Goal: Task Accomplishment & Management: Complete application form

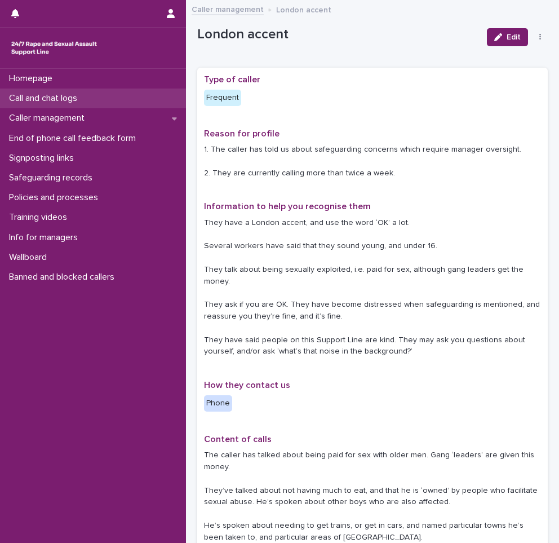
click at [81, 99] on p "Call and chat logs" at bounding box center [46, 98] width 82 height 11
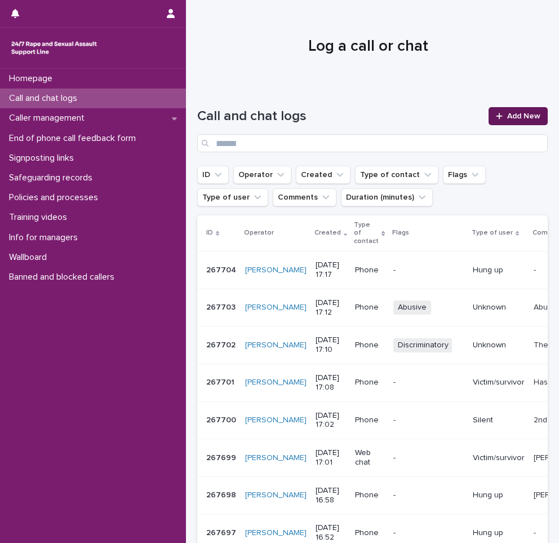
click at [499, 112] on link "Add New" at bounding box center [518, 116] width 59 height 18
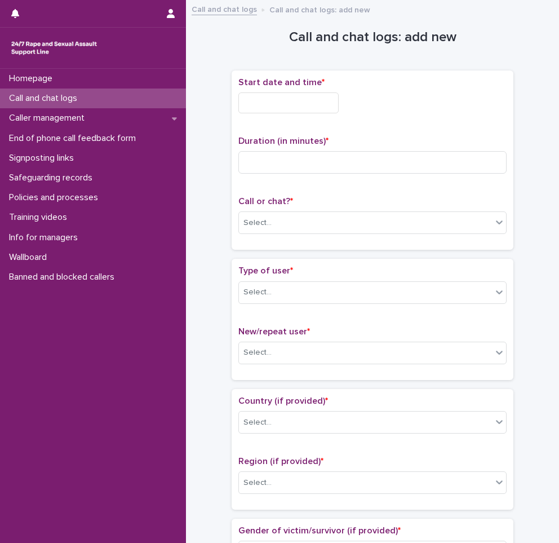
click at [303, 109] on input "text" at bounding box center [288, 102] width 100 height 21
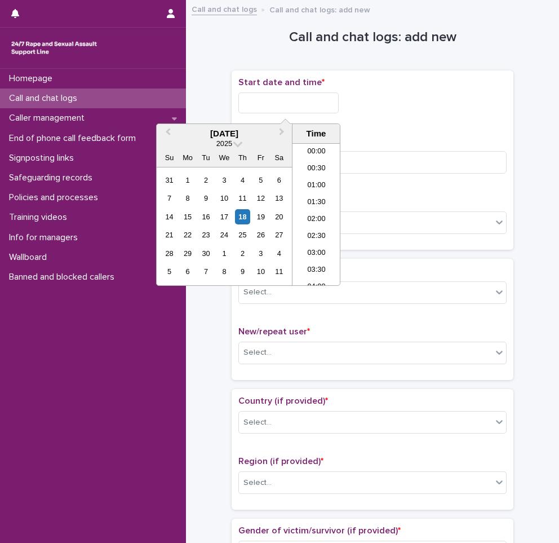
scroll to position [513, 0]
click at [313, 214] on li "17:00" at bounding box center [317, 214] width 48 height 17
click at [310, 111] on input "**********" at bounding box center [288, 102] width 100 height 21
type input "**********"
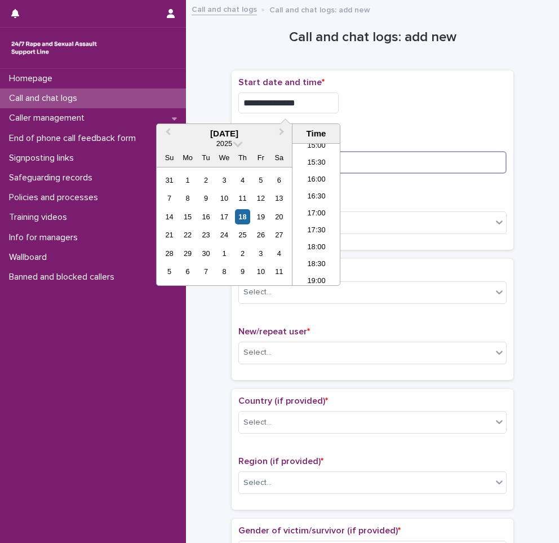
click at [383, 157] on input at bounding box center [372, 162] width 268 height 23
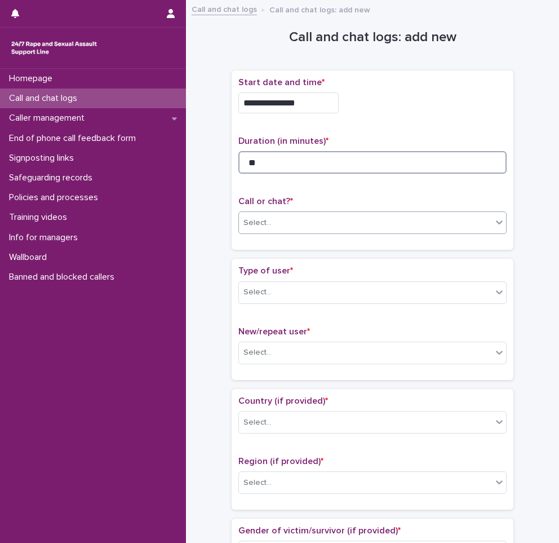
type input "**"
click at [311, 229] on div "Select..." at bounding box center [365, 223] width 253 height 19
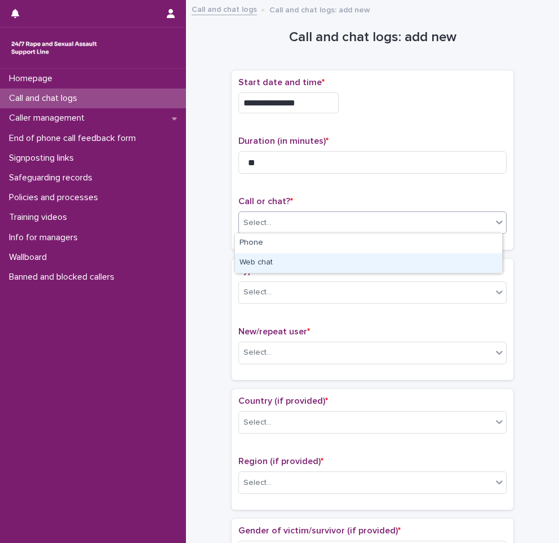
click at [276, 259] on div "Web chat" at bounding box center [368, 263] width 267 height 20
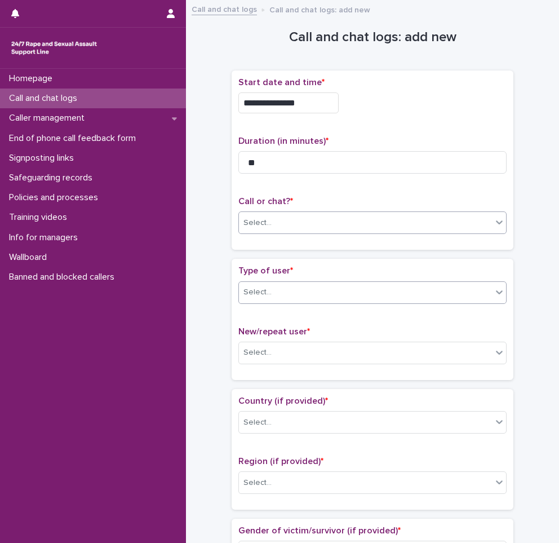
click at [276, 294] on div "Select..." at bounding box center [365, 292] width 253 height 19
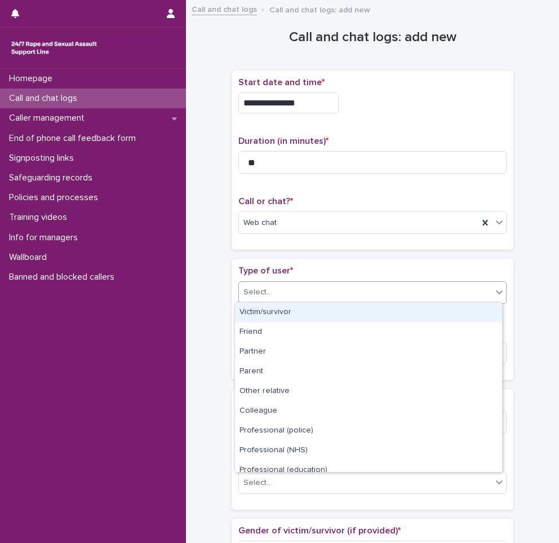
click at [288, 310] on div "Victim/survivor" at bounding box center [368, 313] width 267 height 20
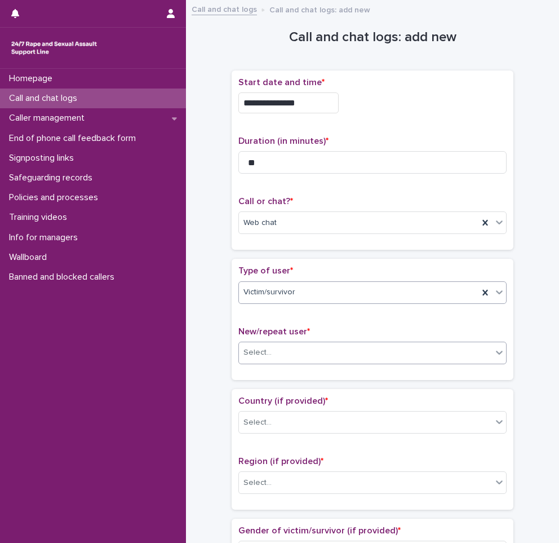
click at [273, 351] on div "Select..." at bounding box center [365, 352] width 253 height 19
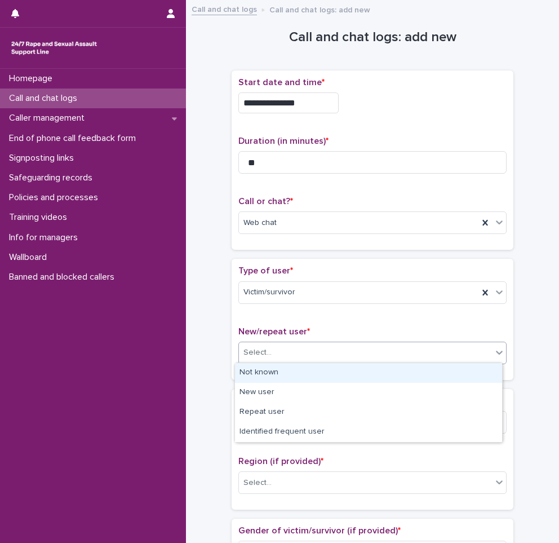
click at [274, 378] on div "Not known" at bounding box center [368, 373] width 267 height 20
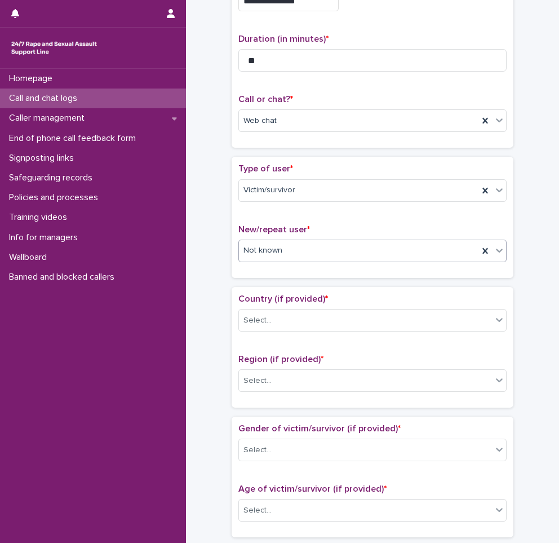
scroll to position [169, 0]
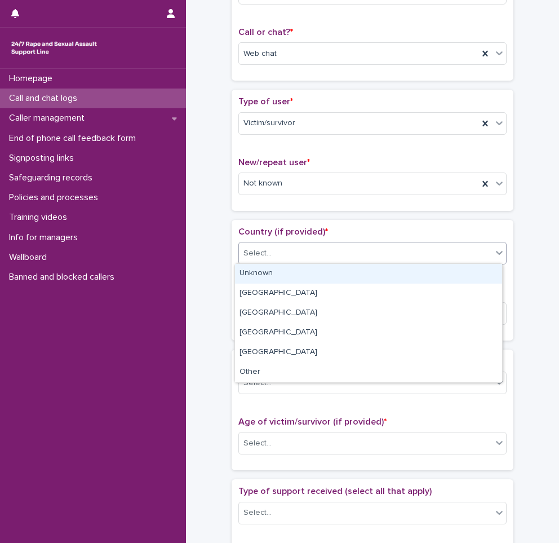
click at [284, 250] on div "Select..." at bounding box center [365, 253] width 253 height 19
click at [273, 277] on div "Unknown" at bounding box center [368, 274] width 267 height 20
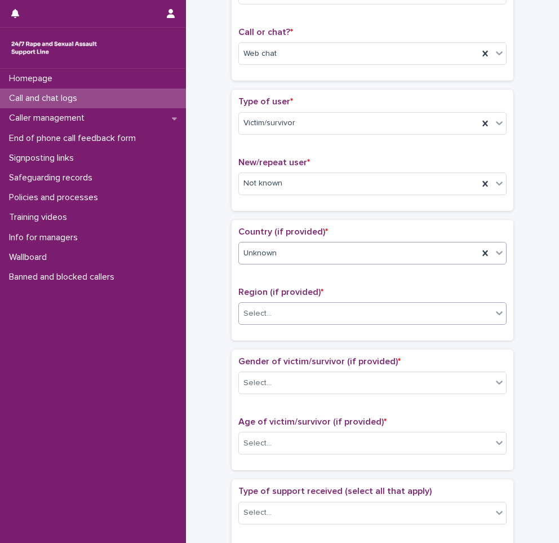
click at [264, 310] on div "Select..." at bounding box center [258, 314] width 28 height 12
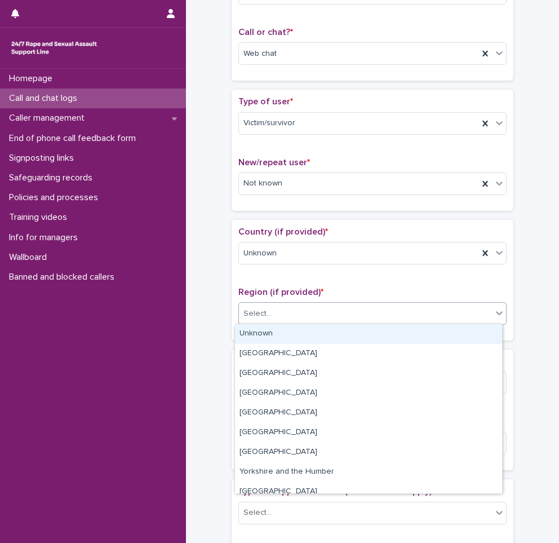
click at [262, 333] on div "Unknown" at bounding box center [368, 334] width 267 height 20
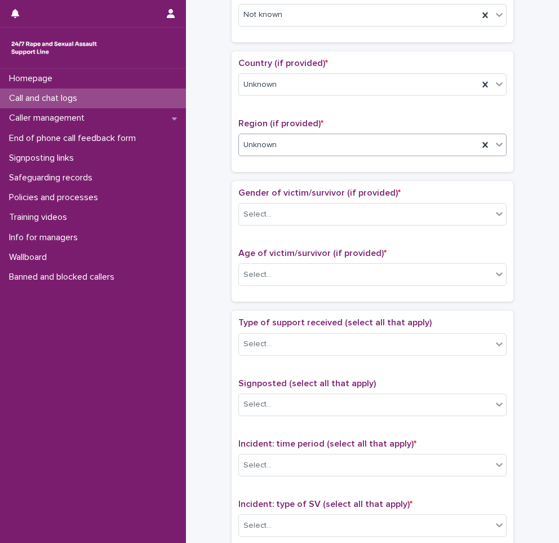
scroll to position [338, 0]
click at [261, 213] on div "Select..." at bounding box center [258, 214] width 28 height 12
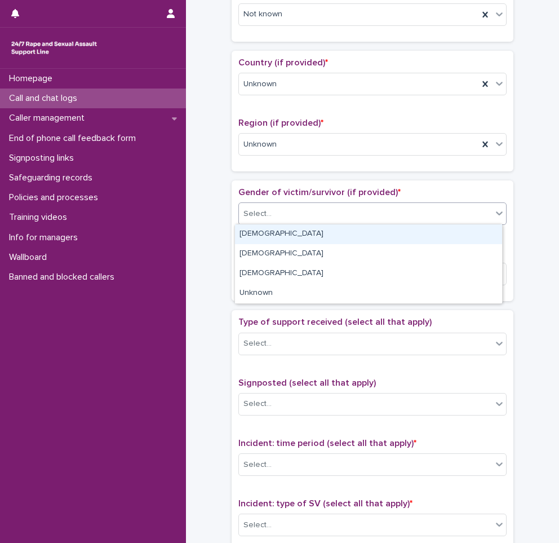
click at [266, 229] on div "[DEMOGRAPHIC_DATA]" at bounding box center [368, 234] width 267 height 20
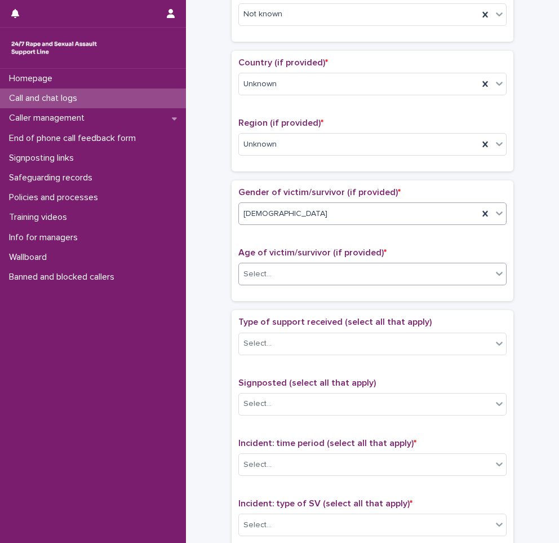
click at [273, 269] on input "text" at bounding box center [273, 273] width 1 height 11
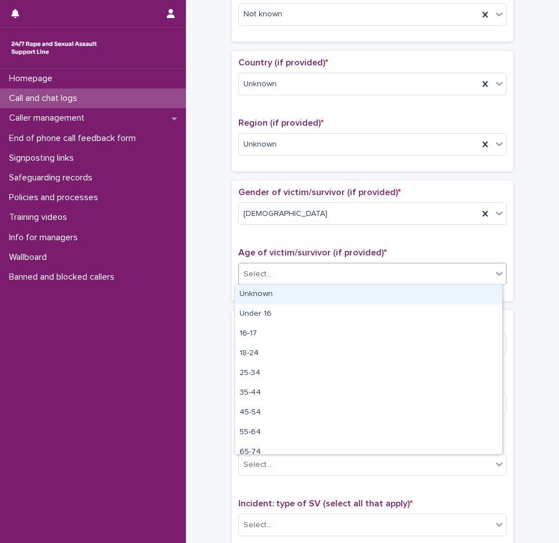
click at [268, 293] on div "Unknown" at bounding box center [368, 295] width 267 height 20
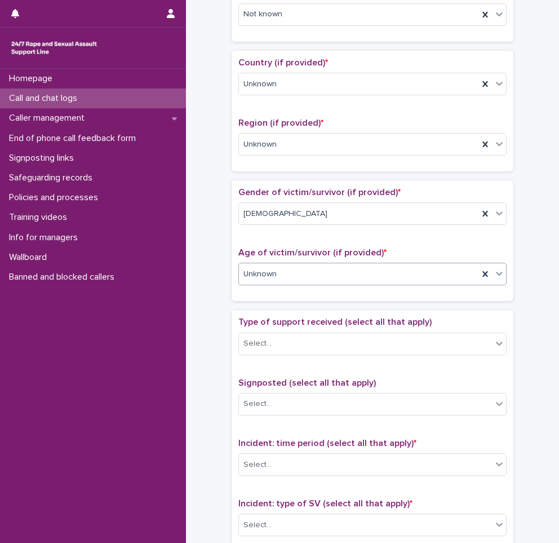
scroll to position [395, 0]
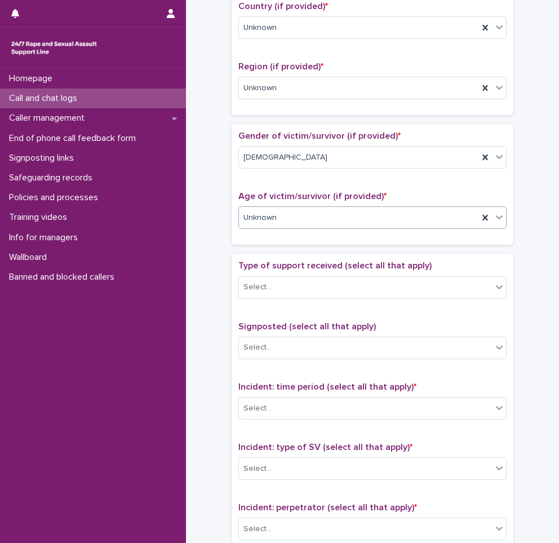
click at [268, 293] on div "Select..." at bounding box center [365, 287] width 253 height 19
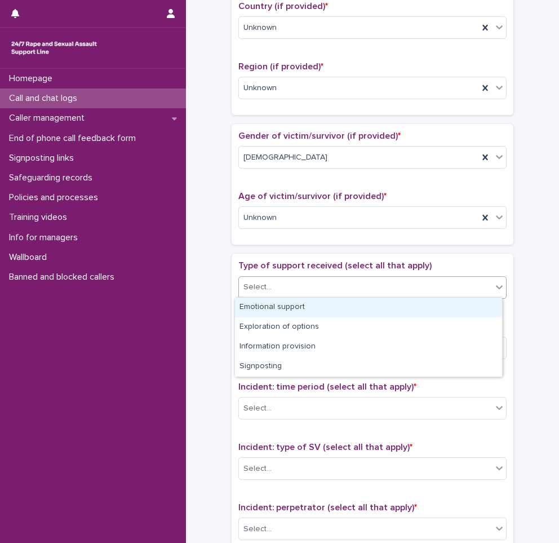
click at [260, 308] on div "Emotional support" at bounding box center [368, 308] width 267 height 20
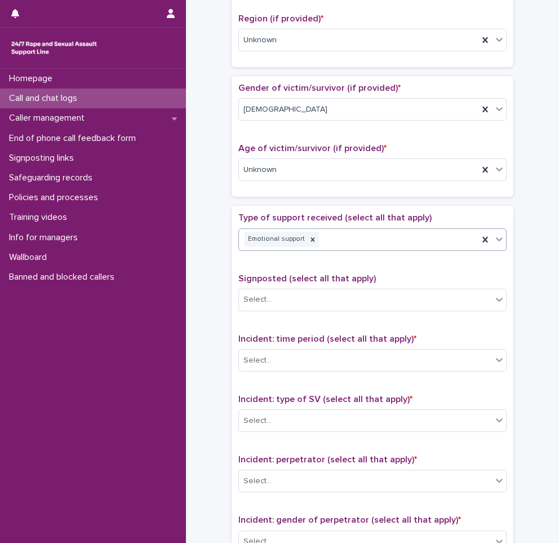
scroll to position [507, 0]
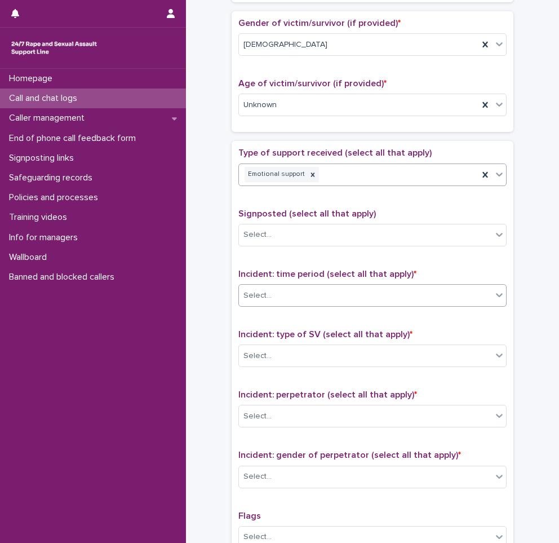
click at [279, 298] on div "Select..." at bounding box center [365, 295] width 253 height 19
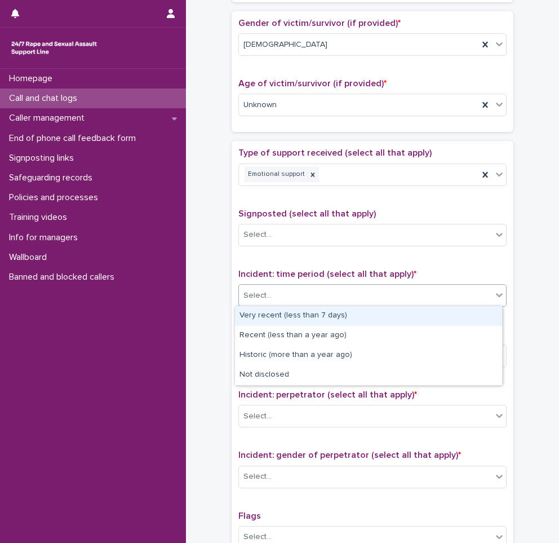
click at [361, 161] on div "Type of support received (select all that apply) Emotional support" at bounding box center [372, 171] width 268 height 47
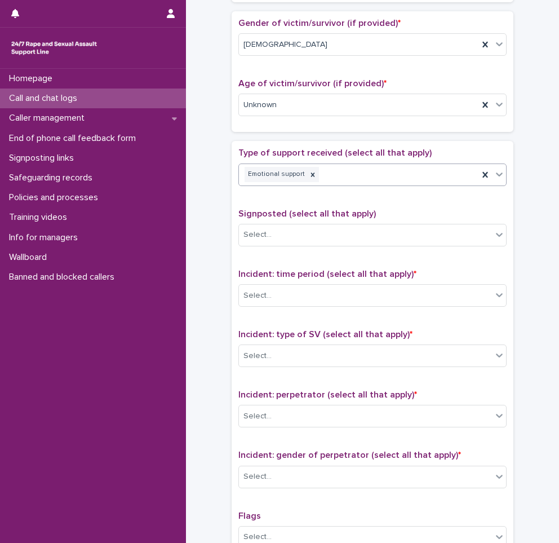
click at [350, 165] on div "Emotional support" at bounding box center [359, 175] width 240 height 20
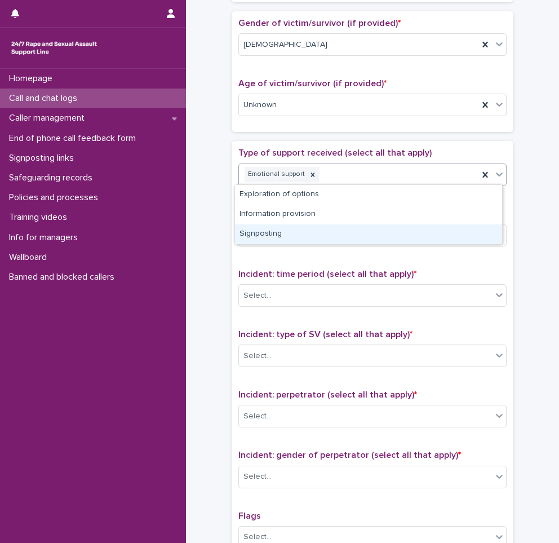
click at [284, 226] on div "Signposting" at bounding box center [368, 234] width 267 height 20
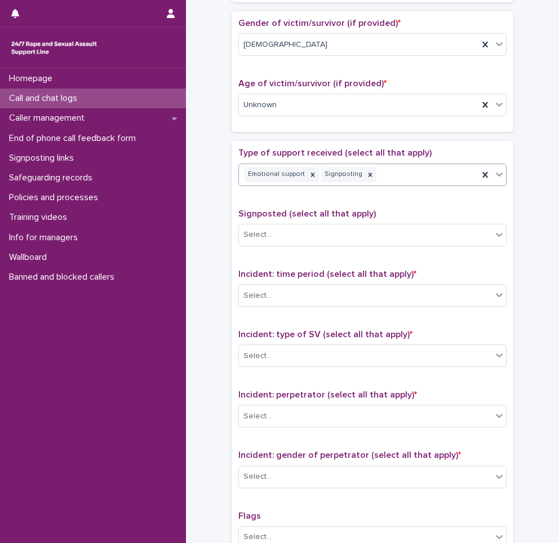
click at [271, 246] on div "Signposted (select all that apply) Select..." at bounding box center [372, 232] width 268 height 47
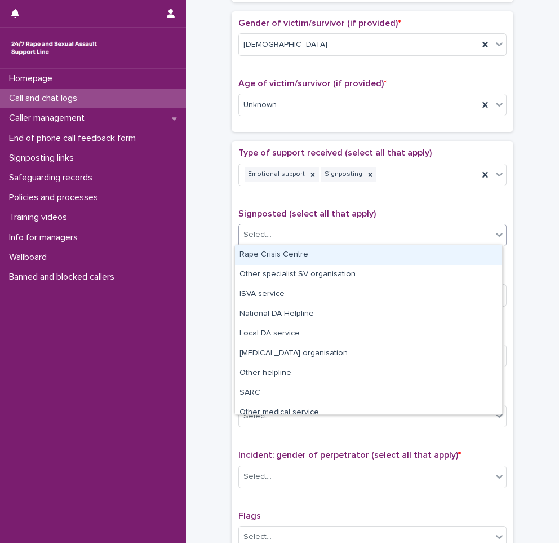
click at [273, 235] on div "Select..." at bounding box center [365, 235] width 253 height 19
click at [292, 254] on div "Rape Crisis Centre" at bounding box center [368, 255] width 267 height 20
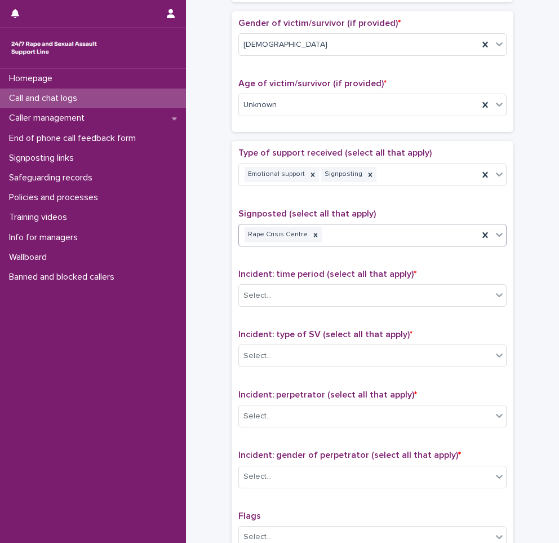
click at [394, 239] on div "Rape Crisis Centre" at bounding box center [359, 235] width 240 height 20
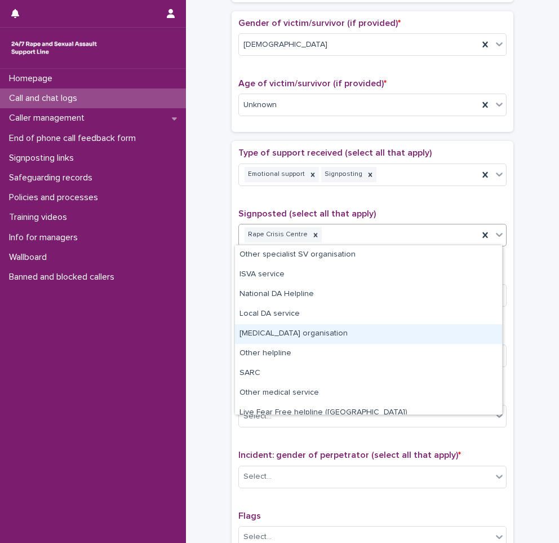
scroll to position [48, 0]
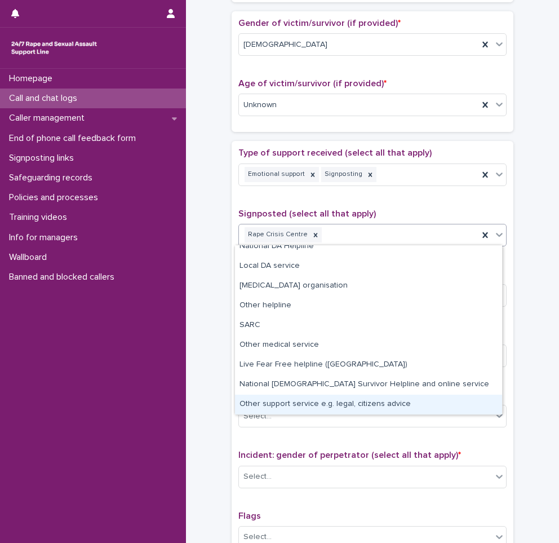
click at [309, 398] on div "Other support service e.g. legal, citizens advice" at bounding box center [368, 405] width 267 height 20
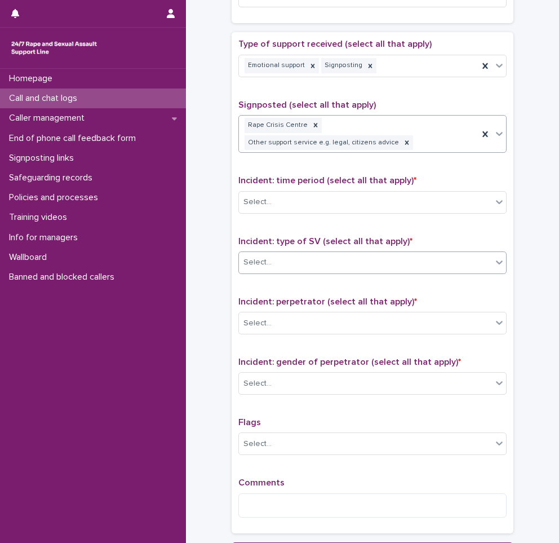
scroll to position [628, 0]
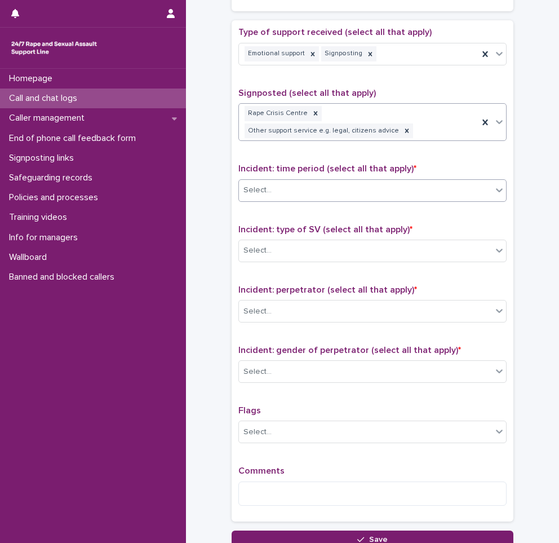
click at [305, 191] on div "Select..." at bounding box center [365, 190] width 253 height 19
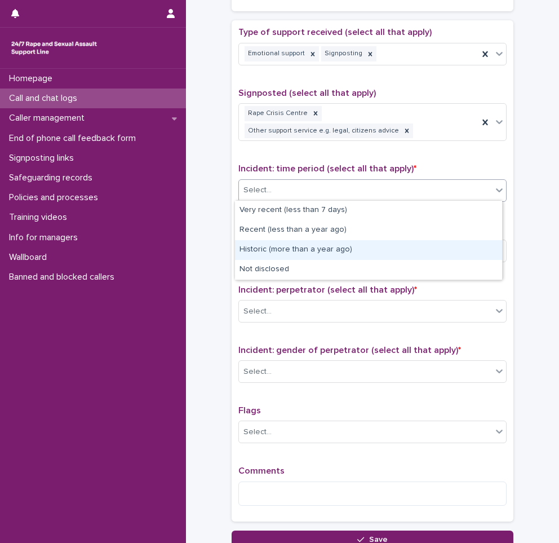
click at [301, 248] on div "Historic (more than a year ago)" at bounding box center [368, 250] width 267 height 20
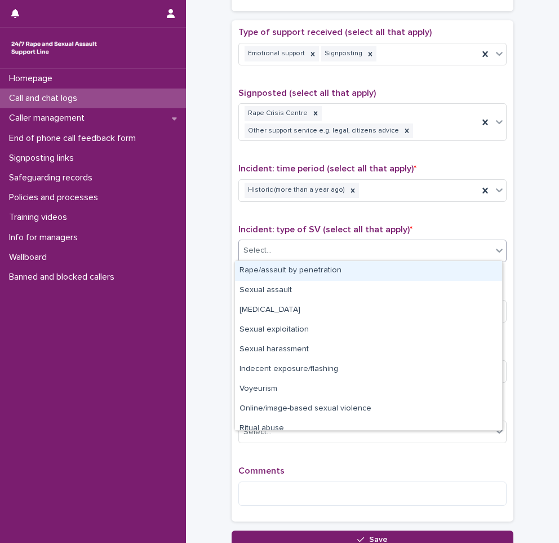
click at [301, 248] on div "Select..." at bounding box center [365, 250] width 253 height 19
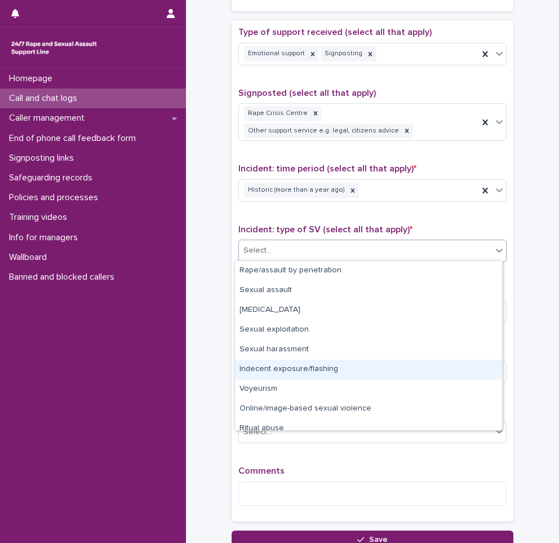
scroll to position [28, 0]
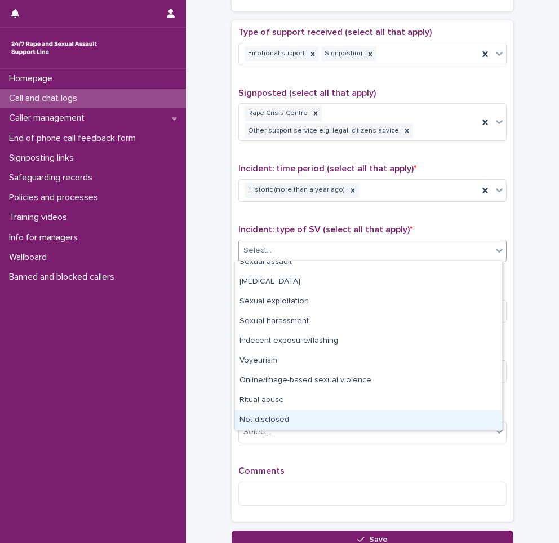
click at [257, 423] on div "Not disclosed" at bounding box center [368, 420] width 267 height 20
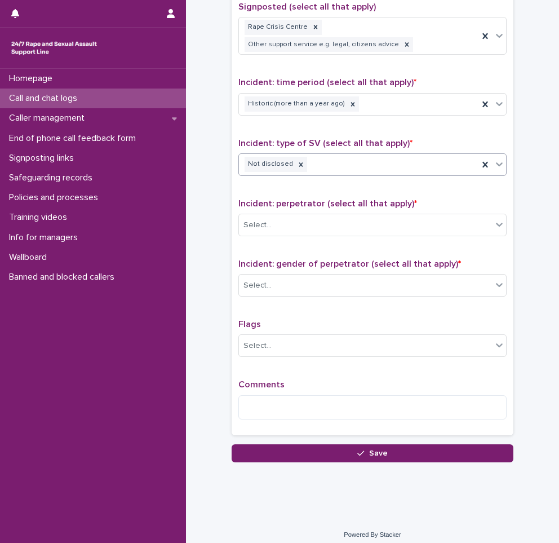
scroll to position [721, 0]
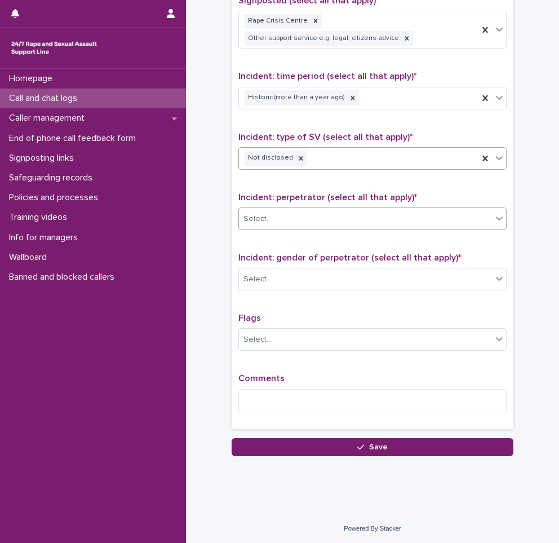
click at [279, 219] on div "Select..." at bounding box center [365, 219] width 253 height 19
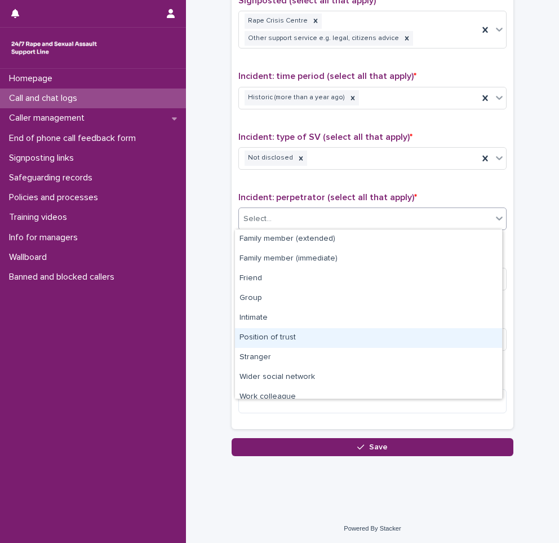
scroll to position [48, 0]
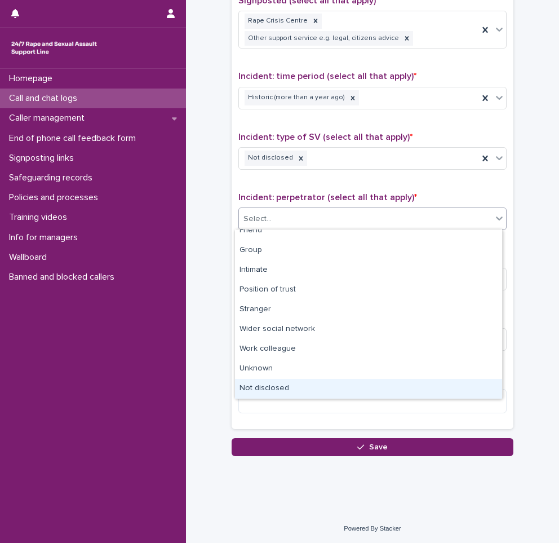
click at [266, 392] on div "Not disclosed" at bounding box center [368, 389] width 267 height 20
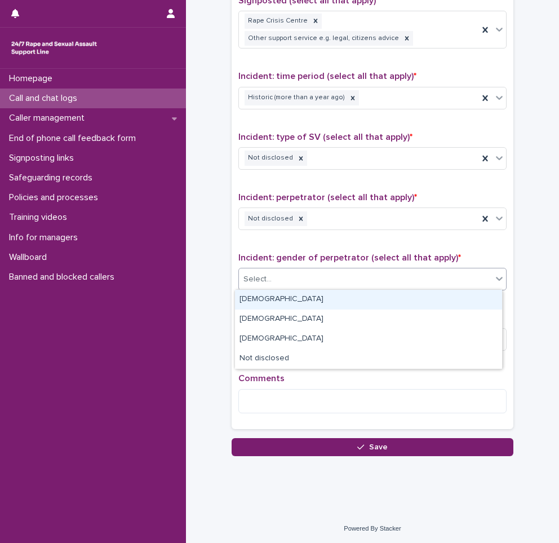
click at [281, 273] on div "Select..." at bounding box center [365, 279] width 253 height 19
click at [263, 302] on div "[DEMOGRAPHIC_DATA]" at bounding box center [368, 300] width 267 height 20
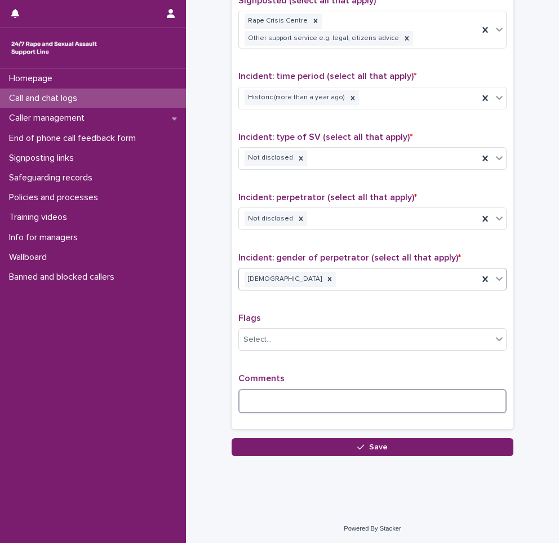
click at [258, 400] on textarea at bounding box center [372, 401] width 268 height 24
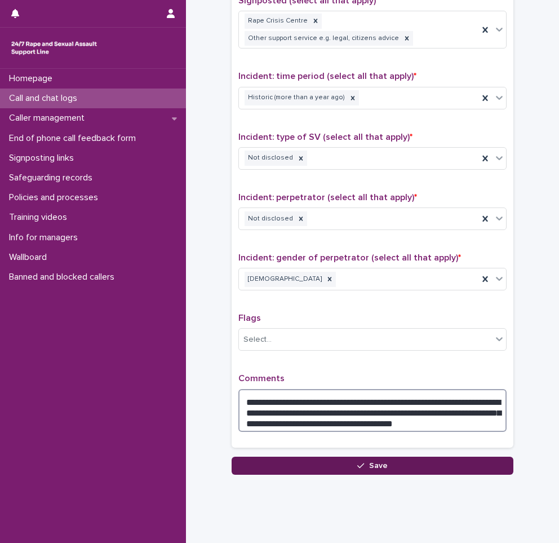
type textarea "**********"
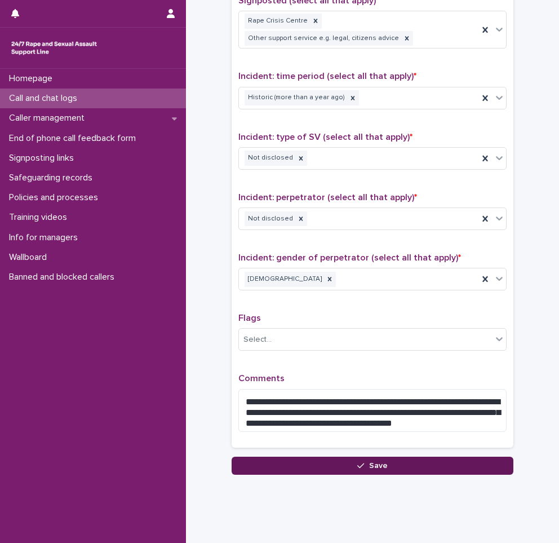
click at [366, 457] on button "Save" at bounding box center [373, 466] width 282 height 18
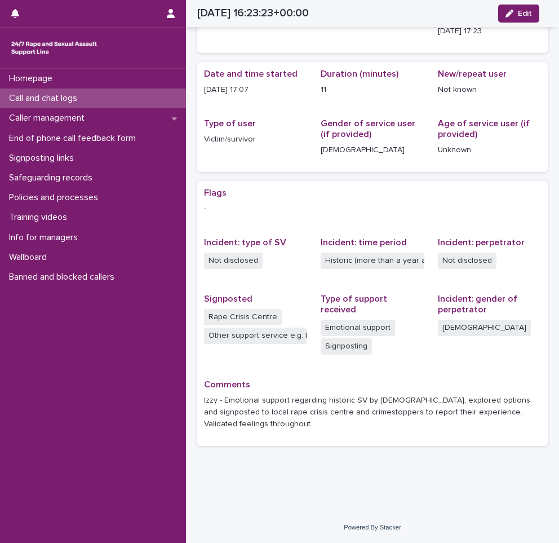
scroll to position [64, 0]
